Goal: Navigation & Orientation: Understand site structure

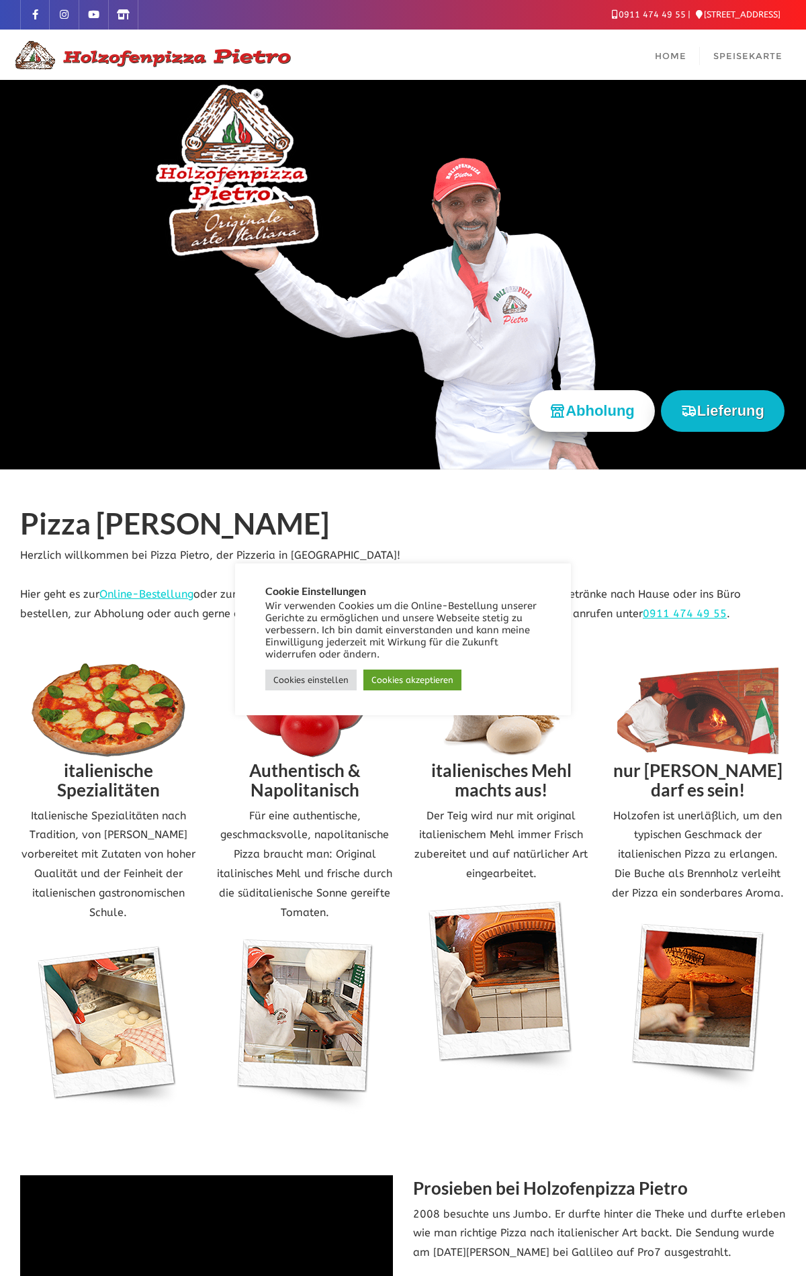
scroll to position [1866, 0]
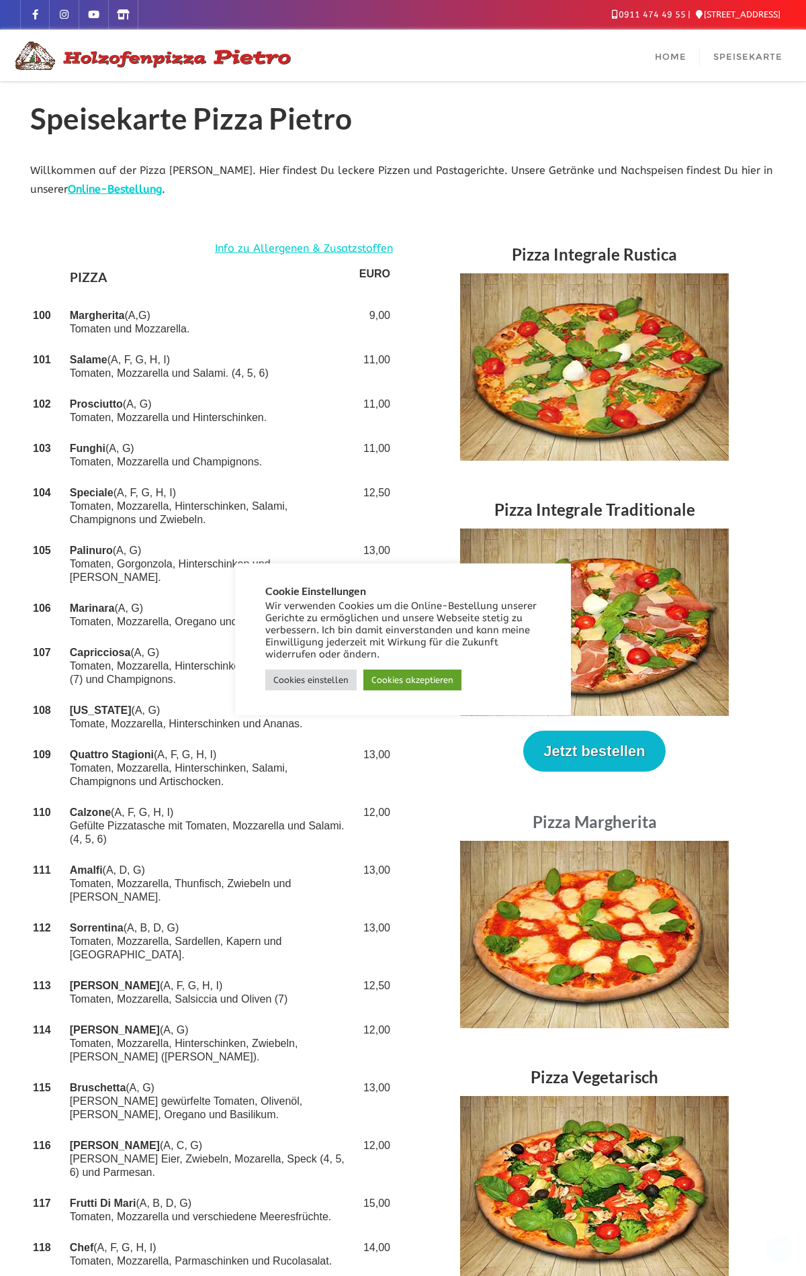
scroll to position [2357, 0]
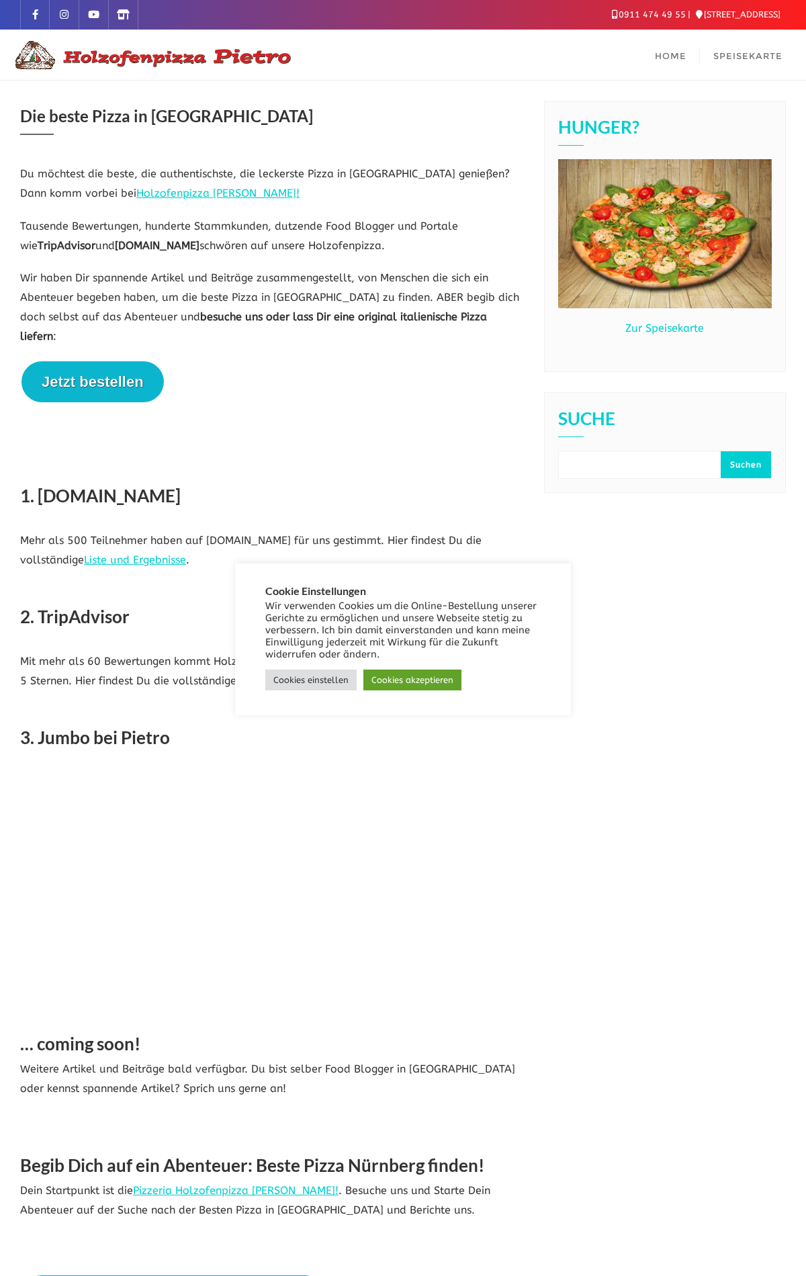
scroll to position [224, 0]
